Goal: Share content: Share content

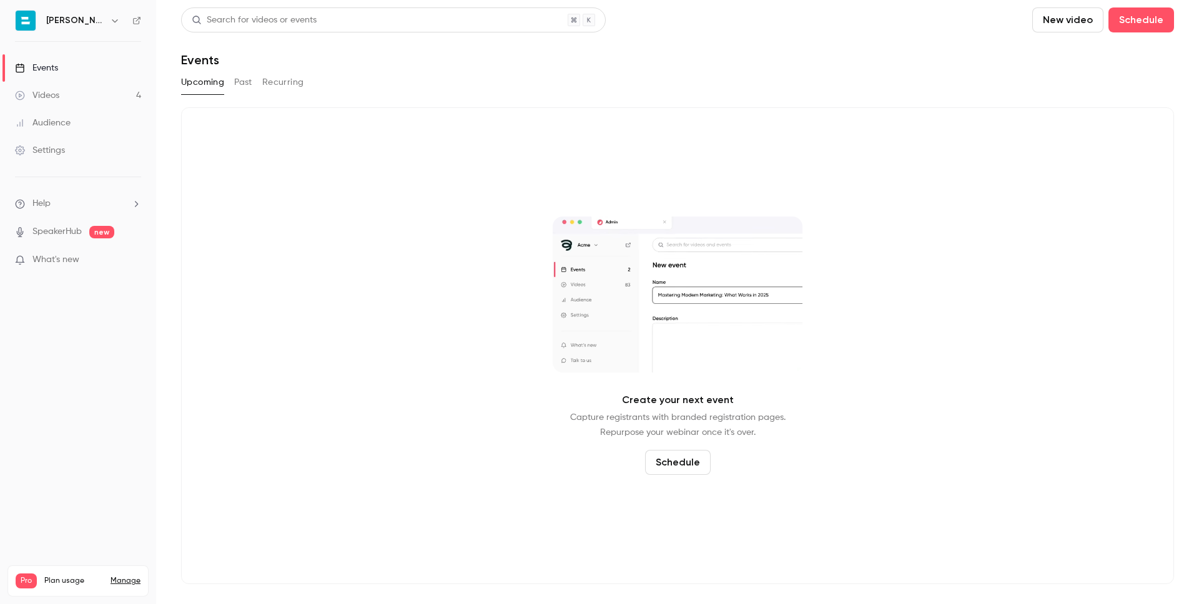
click at [82, 99] on link "Videos 4" at bounding box center [78, 95] width 156 height 27
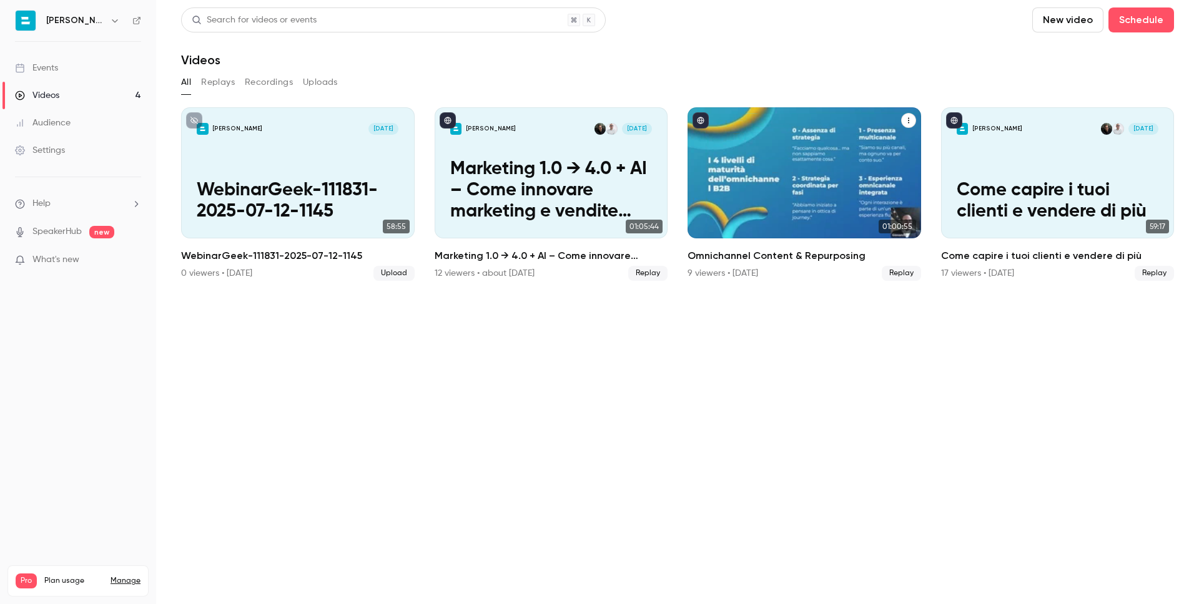
click at [893, 275] on span "Replay" at bounding box center [900, 273] width 39 height 15
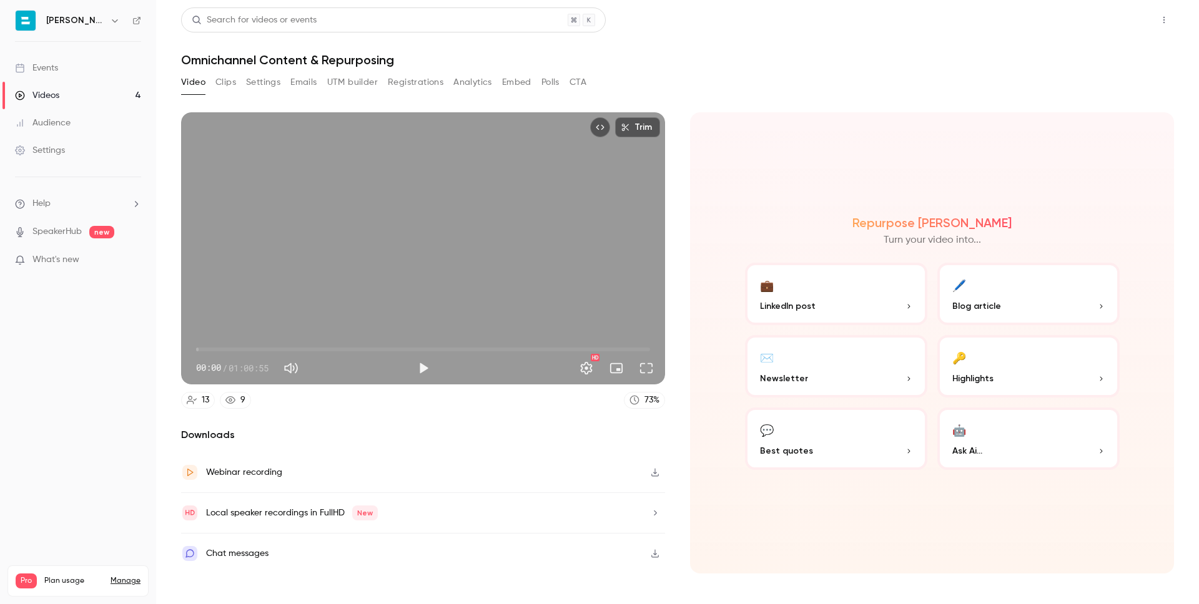
click at [1118, 19] on button "Share" at bounding box center [1118, 19] width 49 height 25
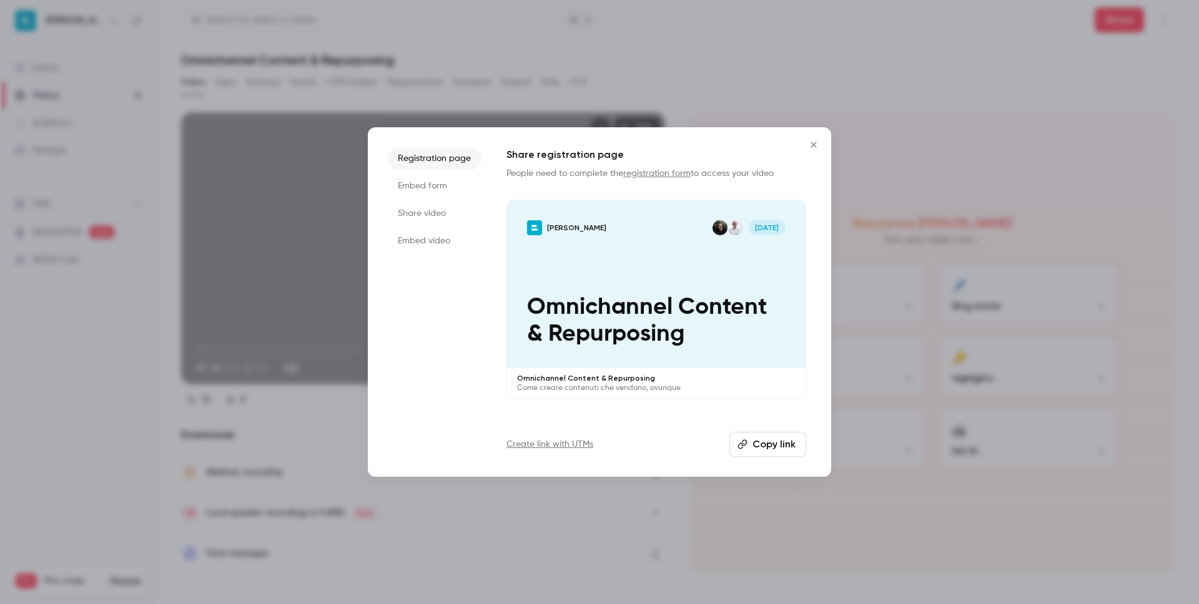
click at [760, 448] on button "Copy link" at bounding box center [767, 444] width 77 height 25
